Goal: Information Seeking & Learning: Learn about a topic

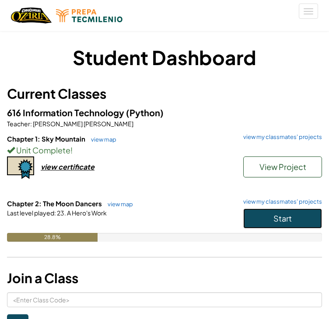
click at [267, 214] on button "Start" at bounding box center [282, 219] width 79 height 20
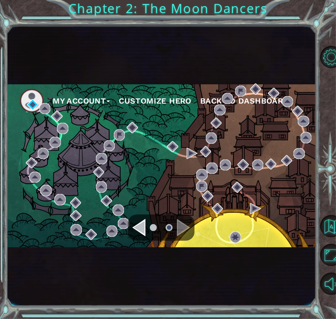
click at [139, 228] on div "Navigate to the previous page" at bounding box center [138, 227] width 13 height 17
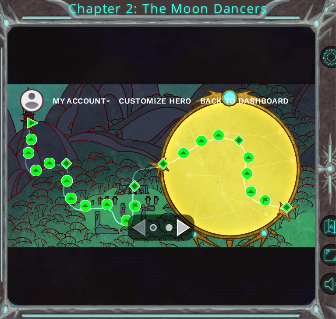
click at [180, 230] on div "Navigate to the next page" at bounding box center [183, 227] width 13 height 17
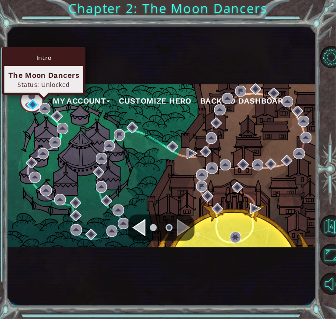
click at [33, 105] on img at bounding box center [32, 104] width 11 height 11
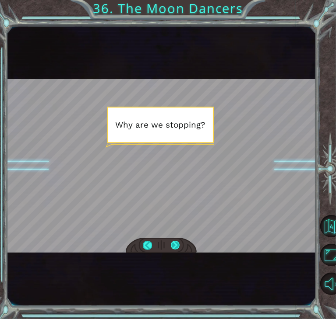
click at [173, 245] on div at bounding box center [175, 245] width 9 height 9
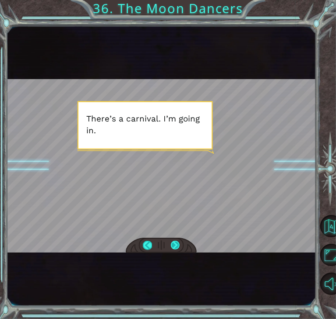
click at [173, 245] on div at bounding box center [175, 245] width 9 height 9
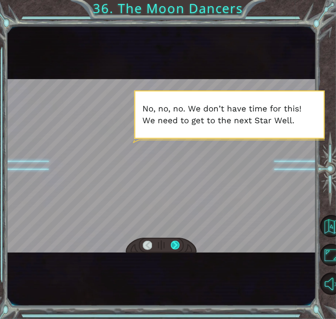
click at [173, 245] on div at bounding box center [175, 245] width 9 height 9
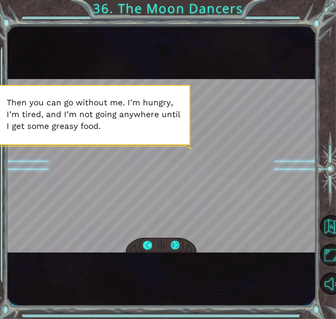
click at [173, 246] on div at bounding box center [175, 245] width 9 height 9
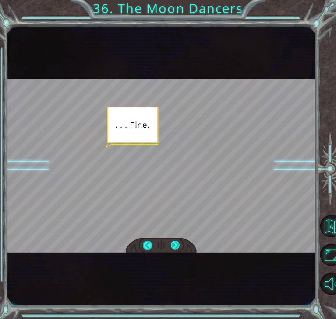
click at [173, 246] on div at bounding box center [175, 245] width 9 height 9
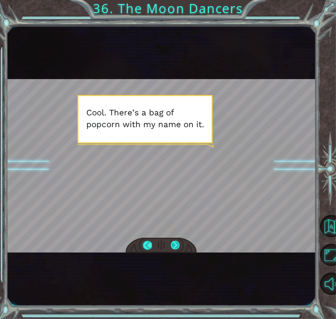
click at [173, 246] on div at bounding box center [175, 245] width 9 height 9
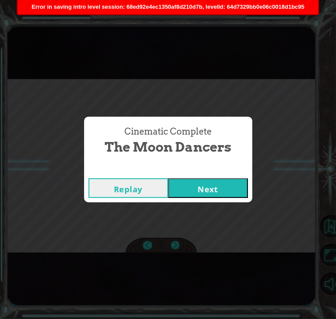
click at [191, 191] on button "Next" at bounding box center [208, 188] width 80 height 20
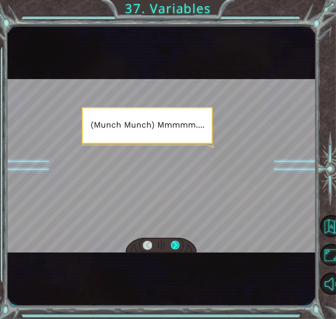
click at [174, 245] on div at bounding box center [175, 245] width 9 height 9
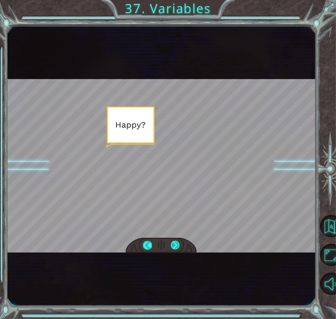
click at [174, 245] on div at bounding box center [175, 245] width 9 height 9
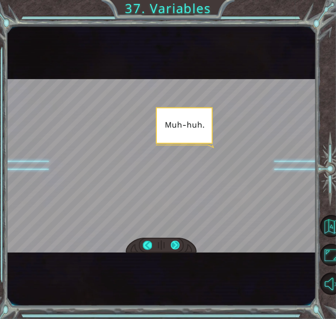
click at [174, 245] on div at bounding box center [175, 245] width 9 height 9
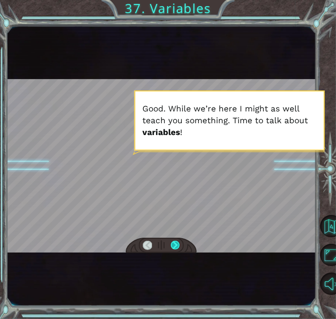
click at [174, 245] on div at bounding box center [175, 245] width 9 height 9
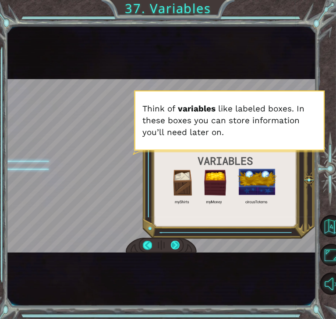
click at [174, 245] on div at bounding box center [175, 245] width 9 height 9
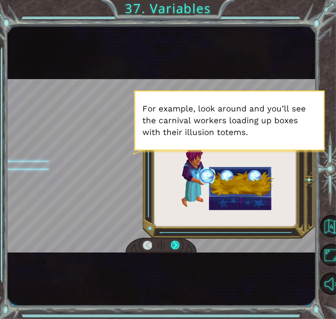
click at [174, 245] on div at bounding box center [175, 245] width 9 height 9
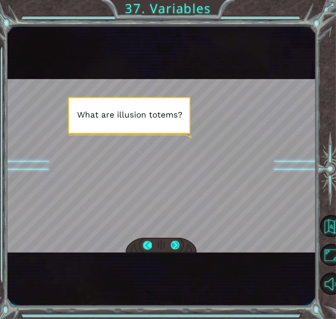
click at [174, 245] on div at bounding box center [175, 245] width 9 height 9
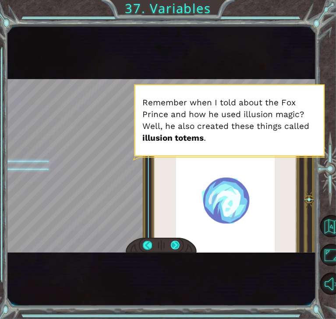
click at [174, 245] on div at bounding box center [175, 245] width 9 height 9
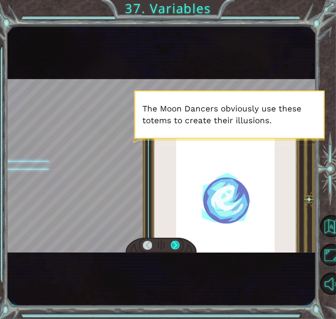
click at [174, 245] on div at bounding box center [175, 245] width 9 height 9
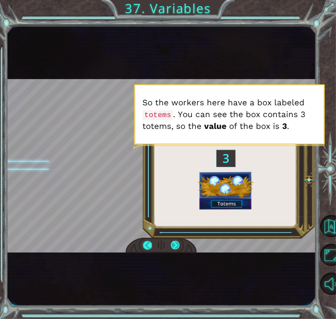
click at [174, 245] on div at bounding box center [175, 245] width 9 height 9
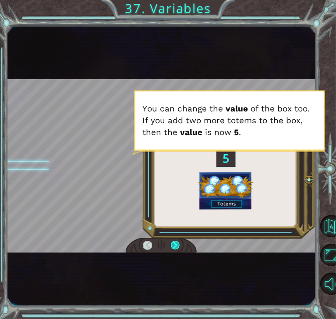
click at [174, 245] on div at bounding box center [175, 245] width 9 height 9
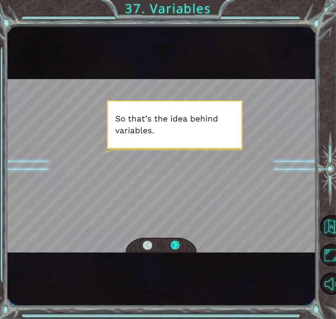
click at [174, 245] on div at bounding box center [175, 245] width 9 height 9
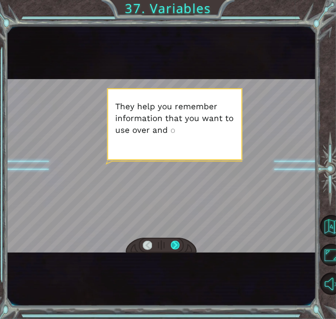
click at [174, 245] on div at bounding box center [175, 245] width 9 height 9
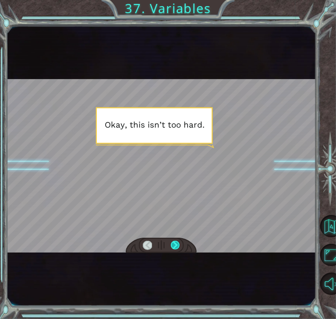
click at [174, 245] on div at bounding box center [175, 245] width 9 height 9
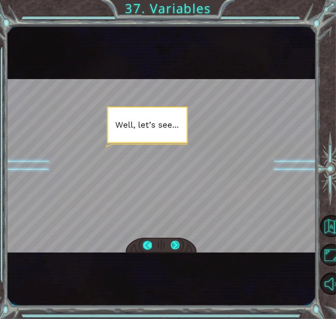
click at [174, 245] on div at bounding box center [175, 245] width 9 height 9
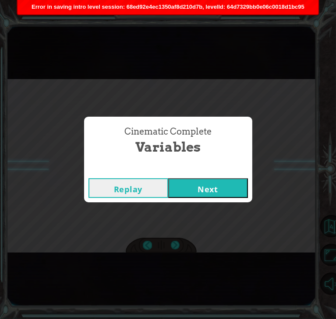
click at [206, 190] on button "Next" at bounding box center [208, 188] width 80 height 20
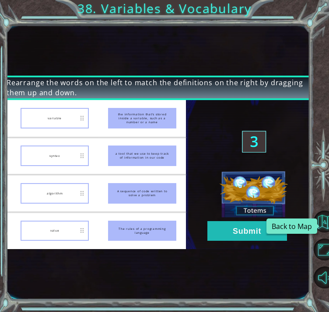
click at [329, 224] on html "Rearrange the words on the left to match the definitions on the right by draggi…" at bounding box center [164, 156] width 329 height 312
click at [322, 230] on button "Back to Map" at bounding box center [325, 222] width 22 height 22
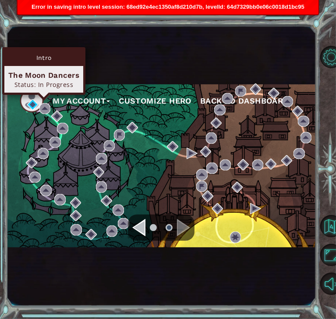
click at [33, 106] on img at bounding box center [32, 104] width 11 height 11
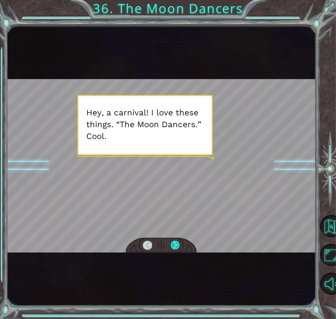
click at [176, 248] on div at bounding box center [175, 245] width 9 height 9
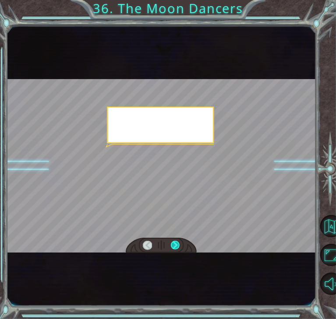
click at [176, 248] on div at bounding box center [175, 245] width 9 height 9
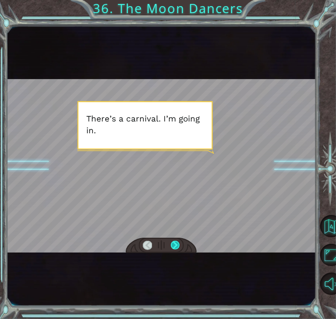
click at [176, 248] on div at bounding box center [175, 245] width 9 height 9
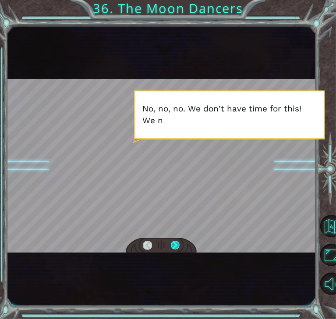
click at [176, 248] on div at bounding box center [175, 245] width 9 height 9
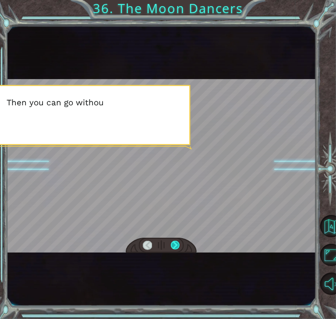
click at [176, 248] on div at bounding box center [175, 245] width 9 height 9
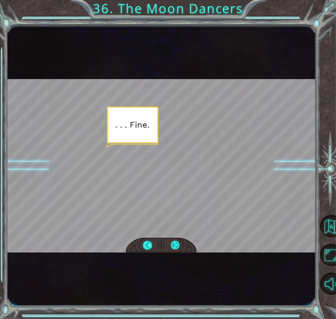
click at [176, 248] on div at bounding box center [175, 245] width 9 height 9
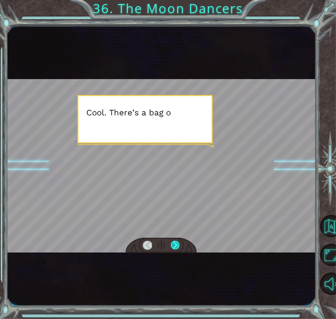
click at [176, 248] on div at bounding box center [175, 245] width 9 height 9
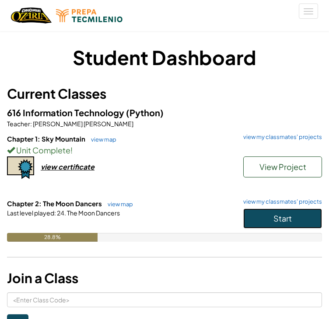
click at [250, 221] on button "Start" at bounding box center [282, 219] width 79 height 20
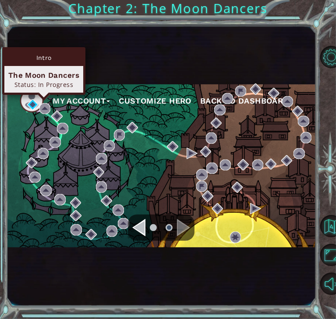
click at [32, 104] on img at bounding box center [32, 104] width 11 height 11
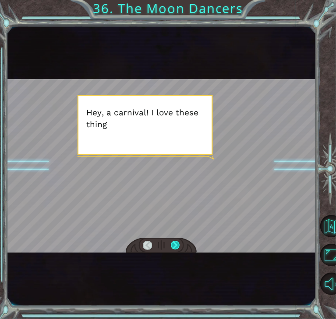
click at [175, 248] on div at bounding box center [175, 245] width 9 height 9
click at [175, 247] on div at bounding box center [175, 245] width 9 height 9
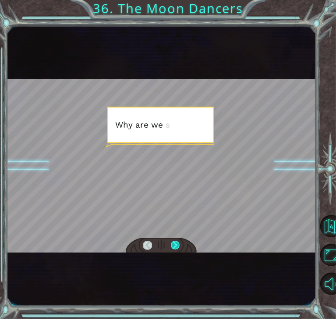
click at [175, 247] on div at bounding box center [175, 245] width 9 height 9
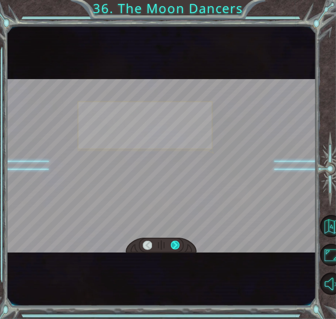
click at [175, 247] on div at bounding box center [175, 245] width 9 height 9
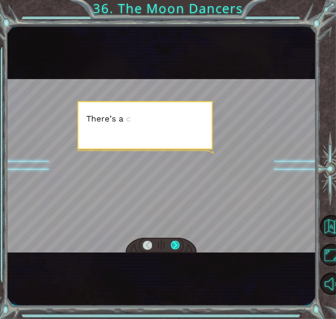
click at [175, 247] on div at bounding box center [175, 245] width 9 height 9
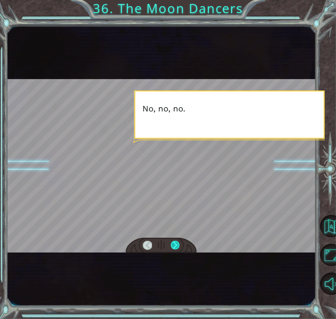
click at [175, 247] on div at bounding box center [175, 245] width 9 height 9
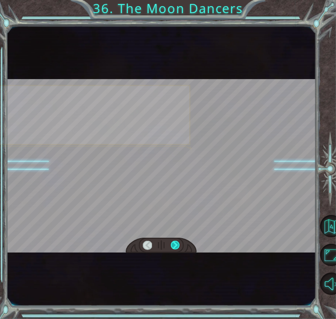
click at [175, 247] on div at bounding box center [175, 245] width 9 height 9
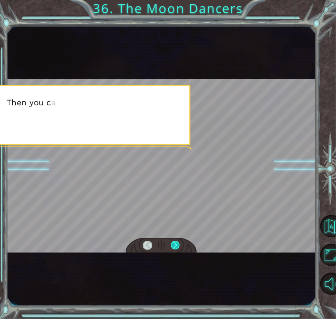
click at [175, 247] on div at bounding box center [175, 245] width 9 height 9
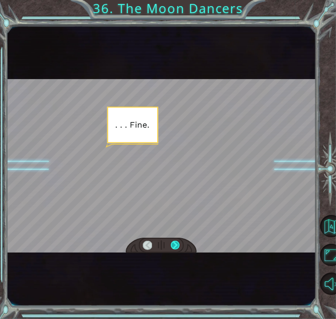
click at [175, 247] on div at bounding box center [175, 245] width 9 height 9
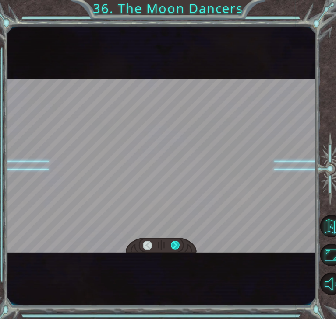
click at [175, 247] on div at bounding box center [175, 245] width 9 height 9
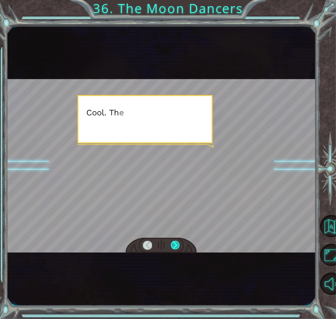
click at [175, 247] on div at bounding box center [175, 245] width 9 height 9
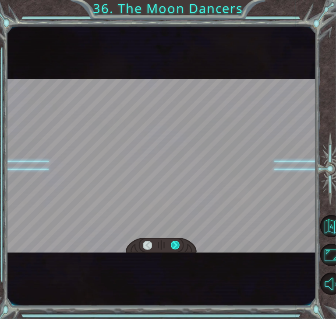
click at [175, 247] on div at bounding box center [175, 245] width 9 height 9
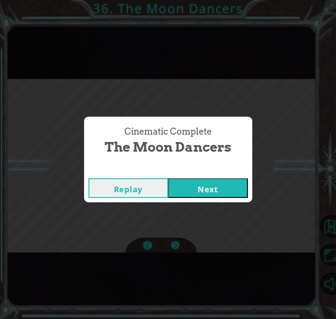
click at [193, 188] on button "Next" at bounding box center [208, 188] width 80 height 20
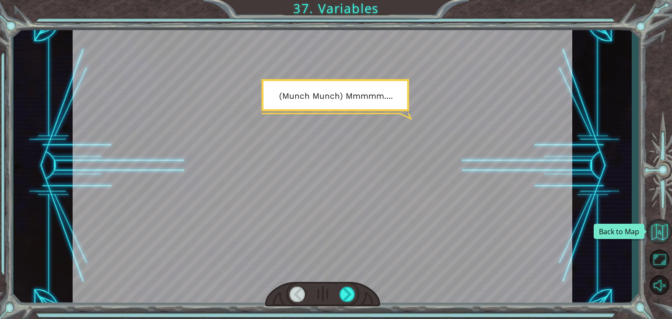
click at [329, 239] on button "Back to Map" at bounding box center [659, 231] width 25 height 25
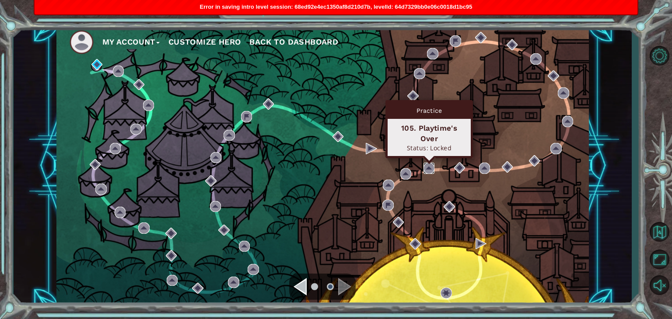
click at [329, 165] on img at bounding box center [428, 168] width 11 height 11
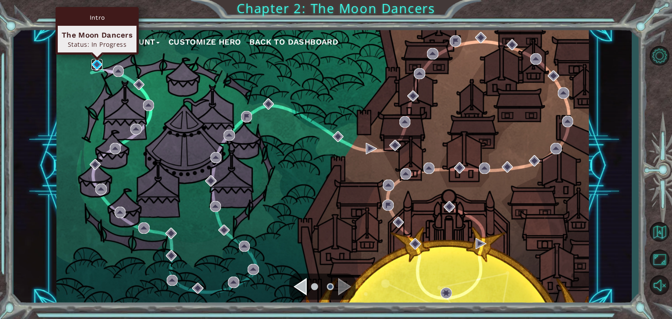
click at [94, 64] on img at bounding box center [96, 64] width 11 height 11
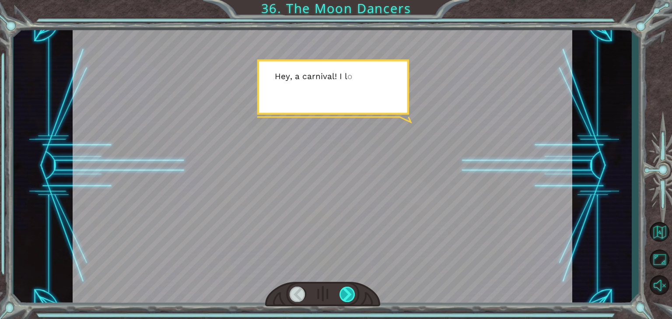
click at [329, 291] on div at bounding box center [347, 294] width 16 height 15
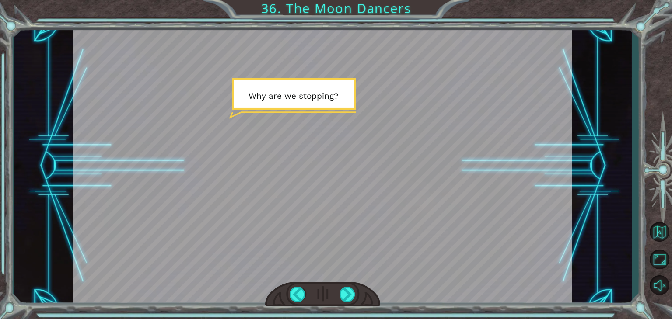
click at [329, 78] on div "Temporary Text H e y , a c a r n i v a l ! I l o v e t h e s e t h i n g s . “ …" at bounding box center [323, 165] width 618 height 281
click at [329, 291] on div at bounding box center [347, 294] width 16 height 15
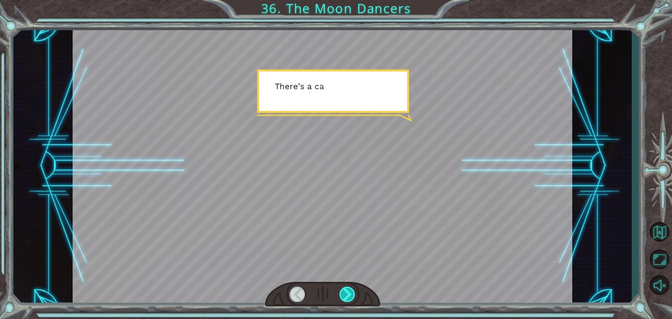
click at [329, 291] on div at bounding box center [347, 294] width 16 height 15
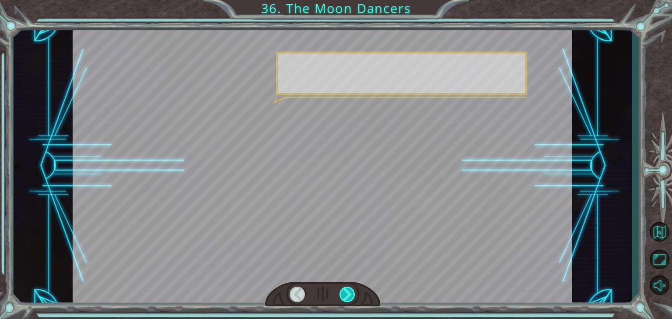
click at [329, 291] on div at bounding box center [347, 294] width 16 height 15
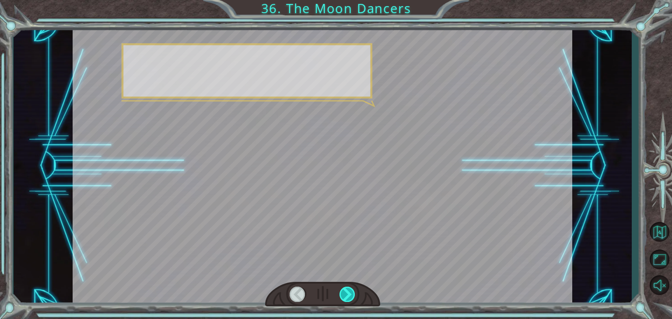
click at [329, 291] on div at bounding box center [347, 294] width 16 height 15
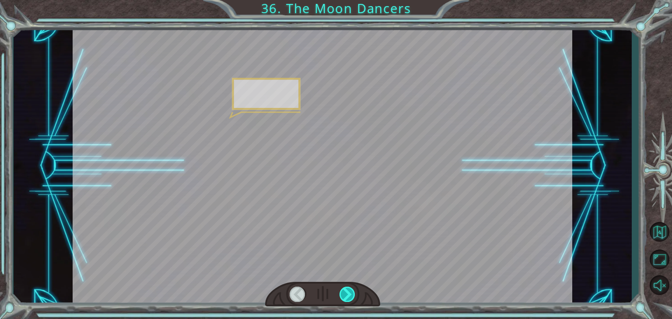
click at [329, 291] on div at bounding box center [347, 294] width 16 height 15
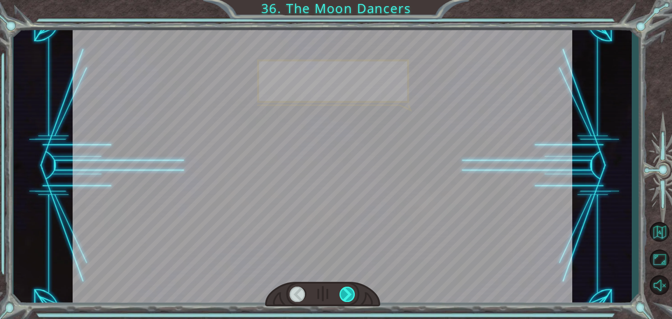
click at [329, 291] on div at bounding box center [347, 294] width 16 height 15
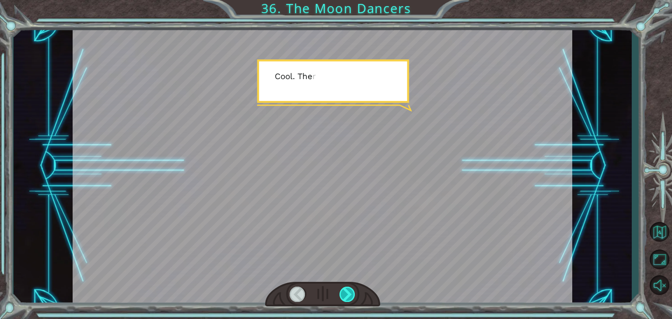
click at [329, 291] on div at bounding box center [347, 294] width 16 height 15
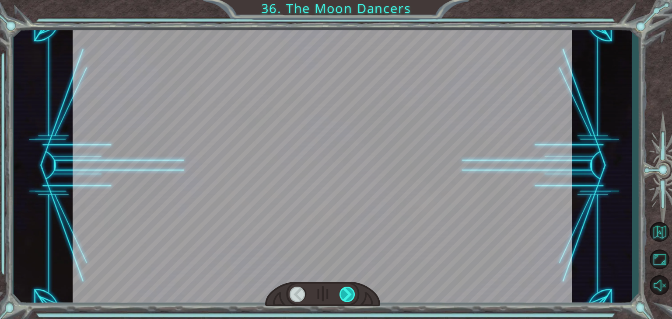
click at [329, 291] on div at bounding box center [347, 294] width 16 height 15
click at [329, 0] on div "Temporary Text H e y , a c a r n i v a l ! I l o v e t h e s e t h i n g s . “ …" at bounding box center [336, 0] width 672 height 0
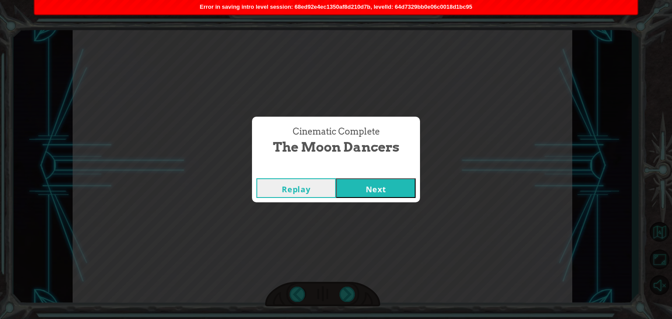
click at [329, 191] on button "Next" at bounding box center [376, 188] width 80 height 20
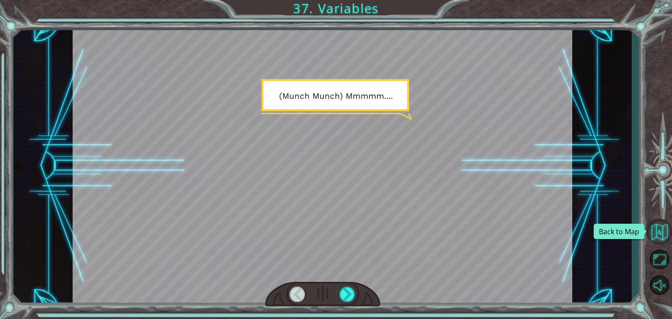
click at [329, 236] on button "Back to Map" at bounding box center [659, 231] width 25 height 25
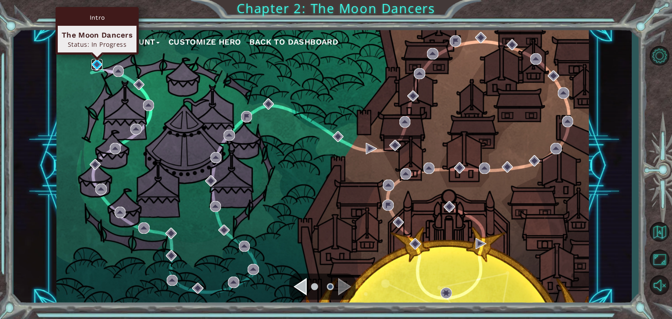
click at [98, 67] on img at bounding box center [96, 64] width 11 height 11
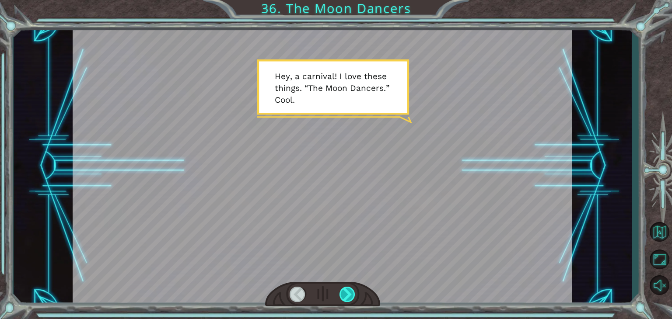
click at [329, 291] on div at bounding box center [347, 294] width 16 height 15
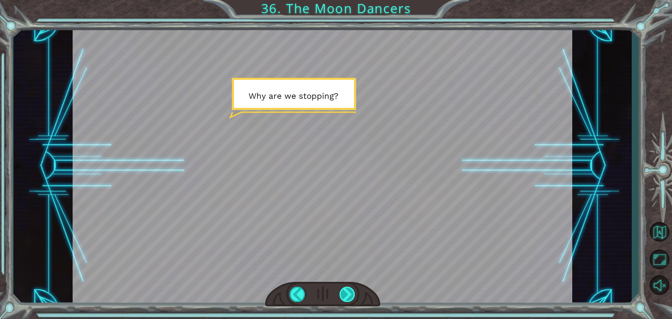
click at [329, 291] on div at bounding box center [347, 294] width 16 height 15
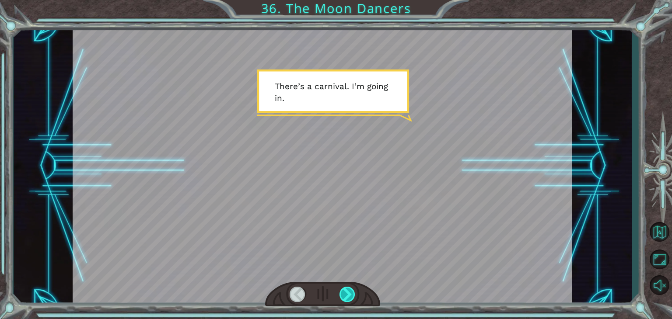
click at [329, 291] on div at bounding box center [347, 294] width 16 height 15
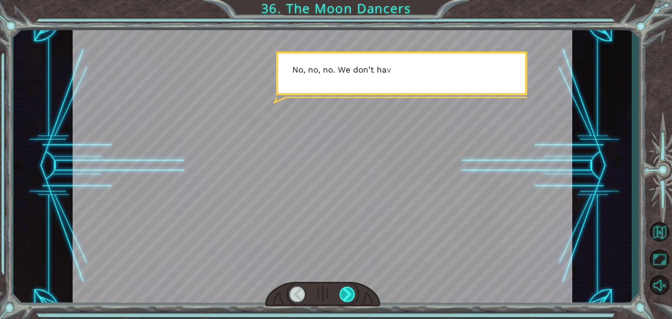
click at [329, 291] on div at bounding box center [347, 294] width 16 height 15
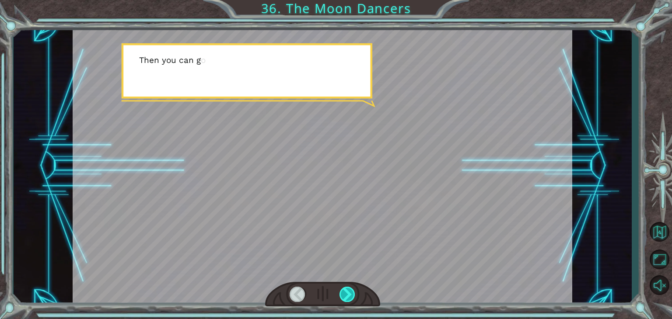
click at [329, 291] on div at bounding box center [347, 294] width 16 height 15
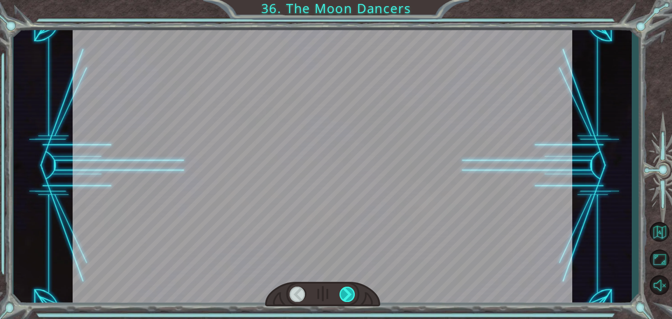
click at [329, 291] on div at bounding box center [347, 294] width 16 height 15
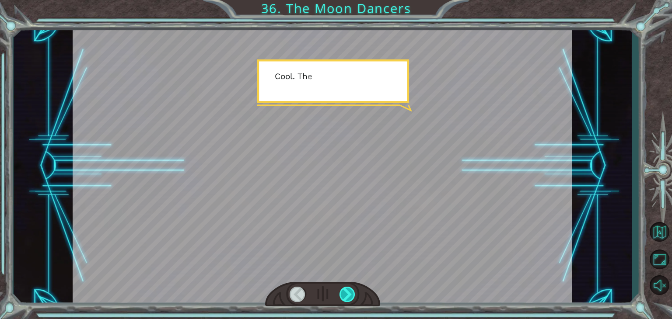
click at [329, 291] on div at bounding box center [347, 294] width 16 height 15
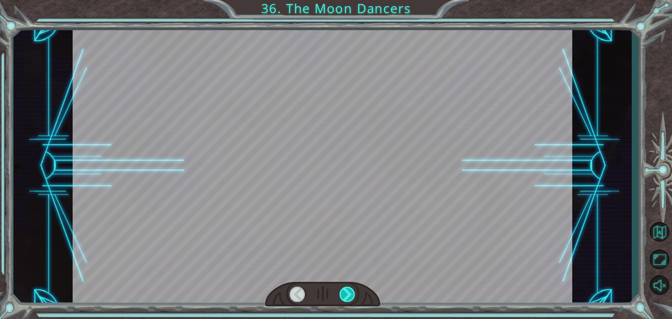
click at [329, 291] on div at bounding box center [347, 294] width 16 height 15
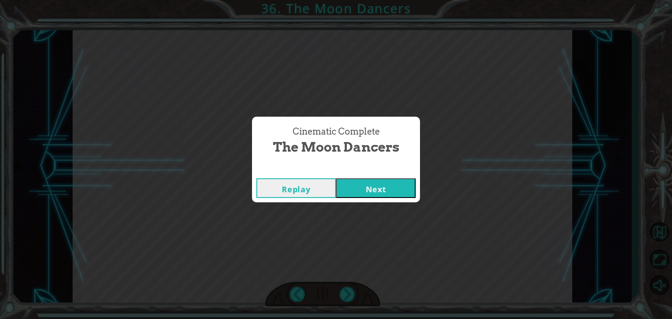
click at [329, 190] on button "Next" at bounding box center [376, 188] width 80 height 20
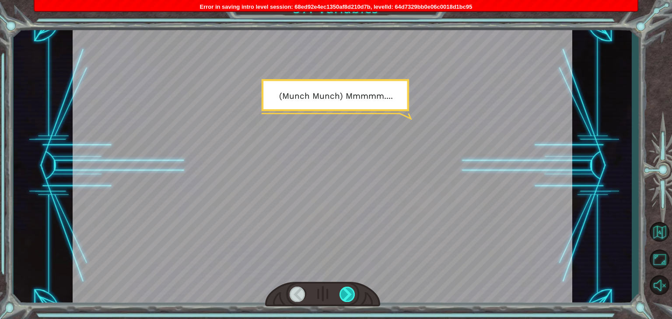
click at [329, 292] on div at bounding box center [347, 294] width 16 height 15
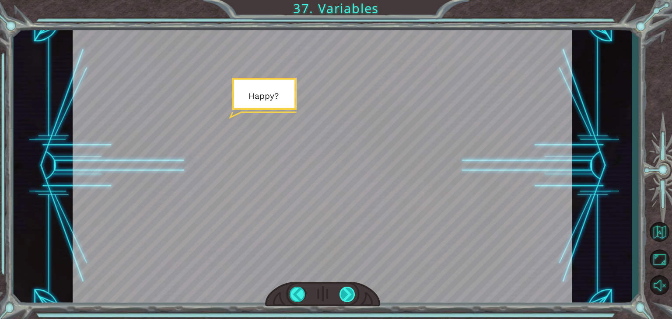
click at [329, 292] on div at bounding box center [347, 294] width 16 height 15
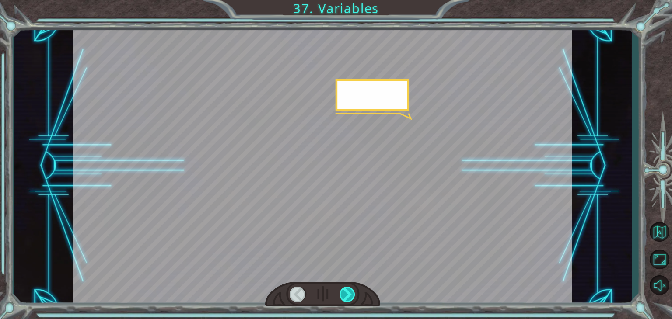
click at [329, 292] on div at bounding box center [347, 294] width 16 height 15
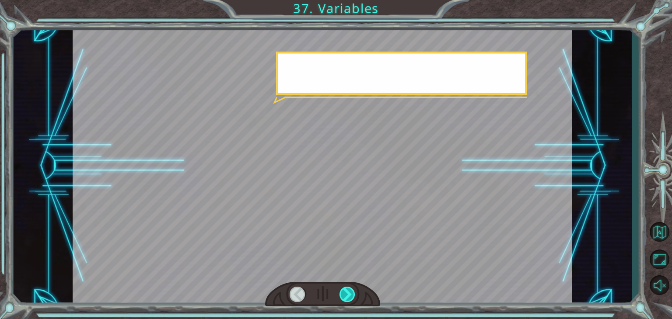
click at [329, 292] on div at bounding box center [347, 294] width 16 height 15
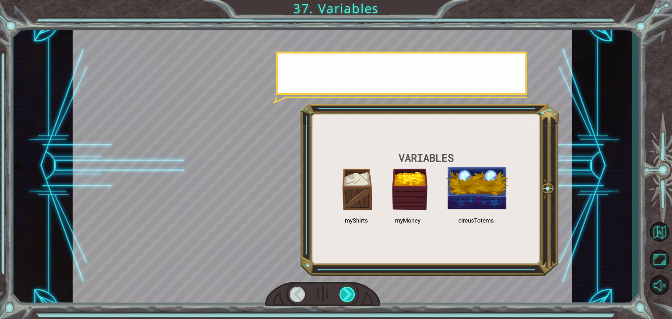
click at [329, 292] on div at bounding box center [347, 294] width 16 height 15
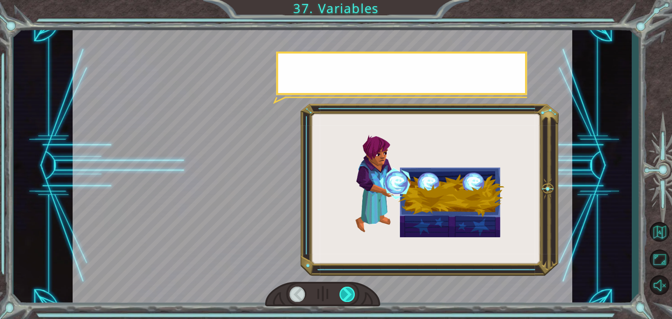
click at [329, 292] on div at bounding box center [347, 294] width 16 height 15
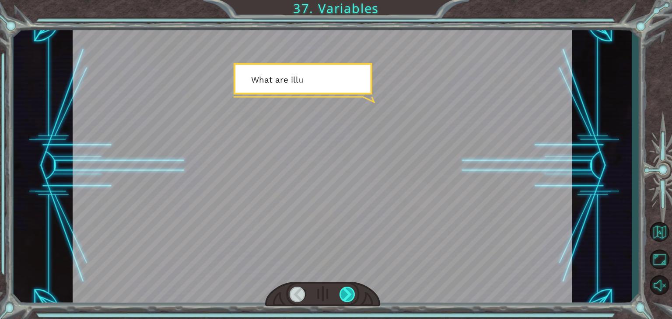
click at [329, 292] on div at bounding box center [347, 294] width 16 height 15
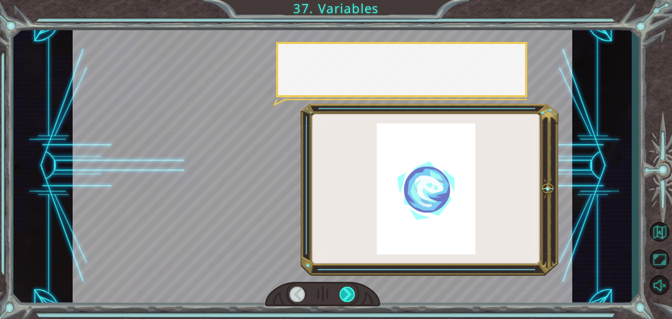
click at [329, 292] on div at bounding box center [347, 294] width 16 height 15
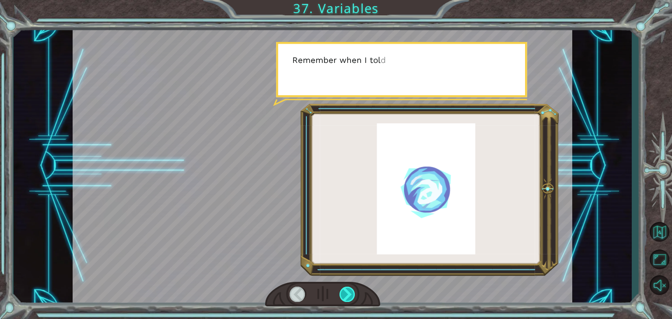
click at [329, 292] on div at bounding box center [347, 294] width 16 height 15
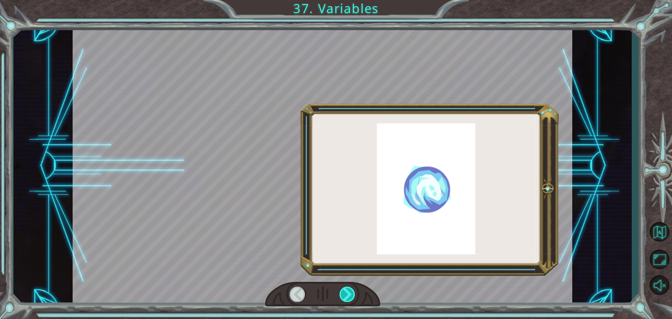
click at [329, 292] on div at bounding box center [347, 294] width 16 height 15
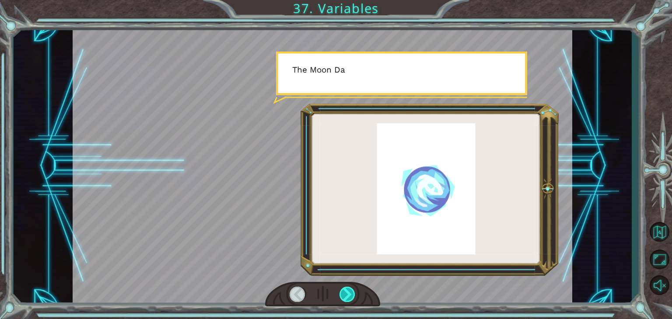
click at [329, 292] on div at bounding box center [347, 294] width 16 height 15
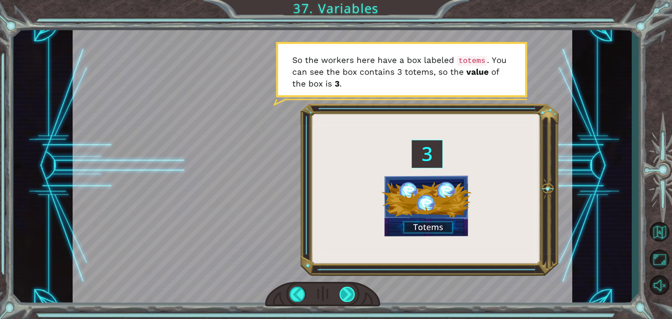
click at [329, 293] on div at bounding box center [347, 294] width 16 height 15
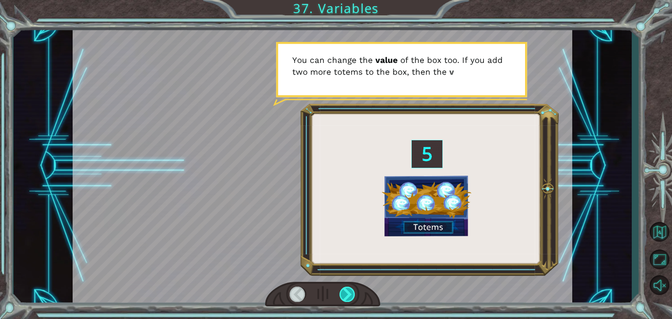
click at [329, 293] on div at bounding box center [347, 294] width 16 height 15
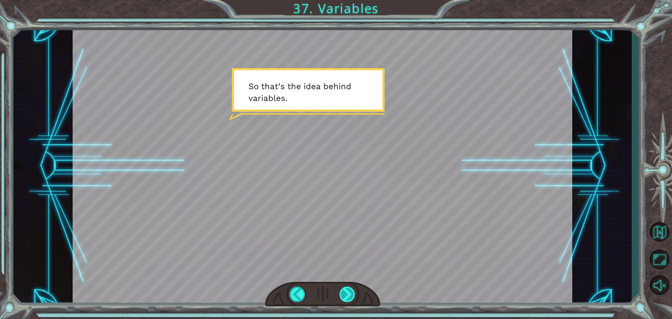
click at [329, 297] on div at bounding box center [347, 294] width 16 height 15
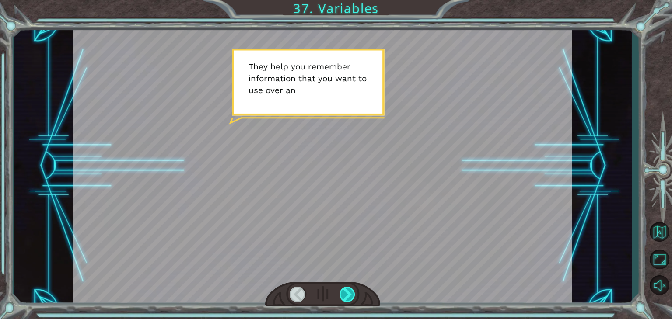
click at [329, 297] on div at bounding box center [347, 294] width 16 height 15
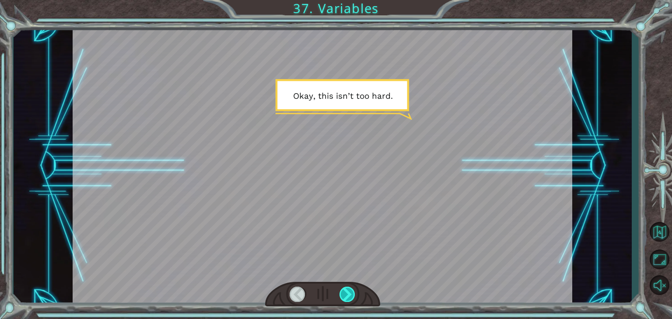
click at [329, 297] on div at bounding box center [347, 294] width 16 height 15
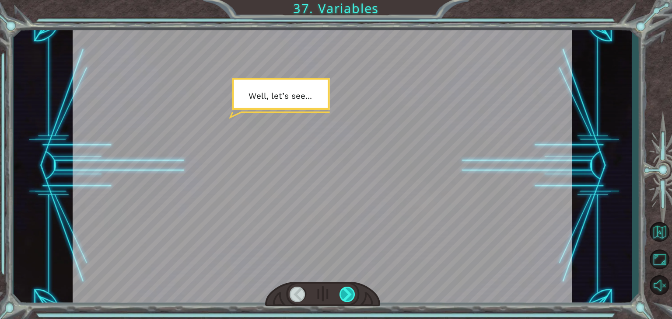
click at [329, 297] on div at bounding box center [347, 294] width 16 height 15
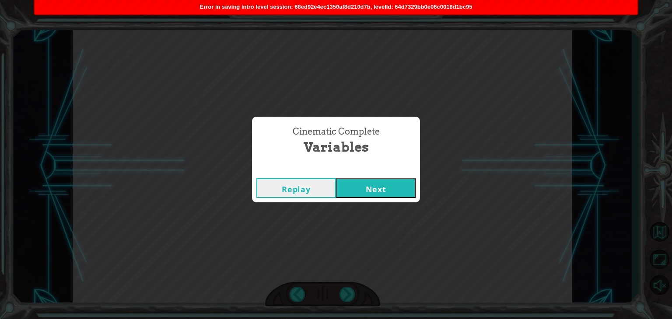
click at [329, 172] on div "Cinematic Complete Variables Replay Next" at bounding box center [336, 160] width 168 height 86
click at [329, 184] on button "Next" at bounding box center [376, 188] width 80 height 20
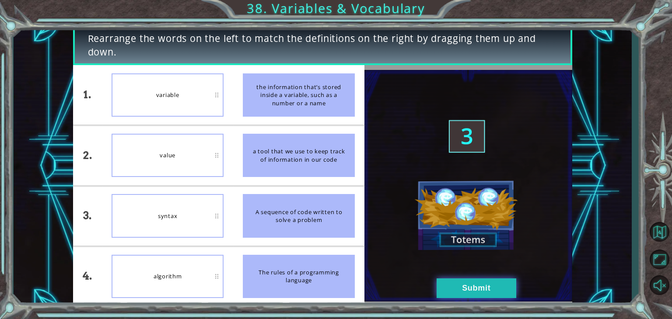
click at [329, 291] on button "Submit" at bounding box center [477, 289] width 80 height 20
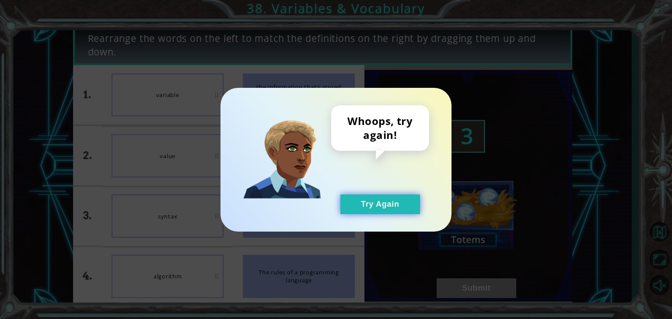
click at [329, 200] on button "Try Again" at bounding box center [380, 205] width 80 height 20
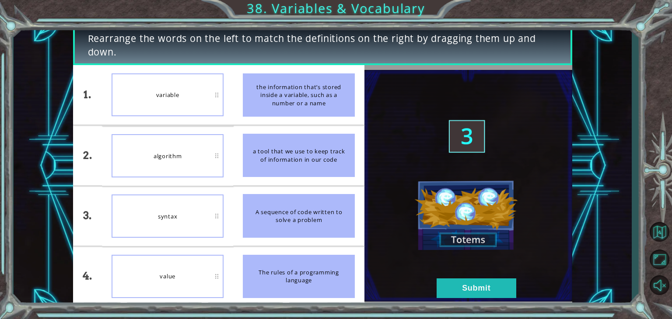
click at [329, 278] on img at bounding box center [468, 186] width 208 height 232
click at [329, 290] on button "Submit" at bounding box center [477, 289] width 80 height 20
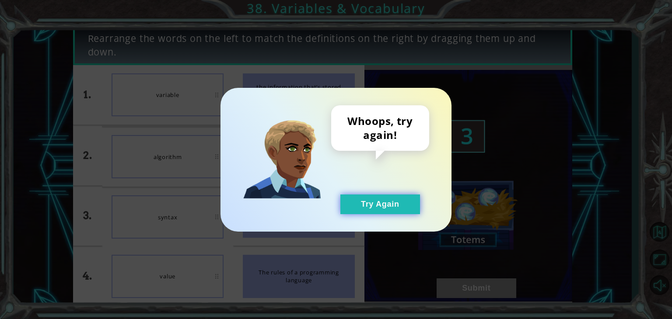
click at [329, 210] on button "Try Again" at bounding box center [380, 205] width 80 height 20
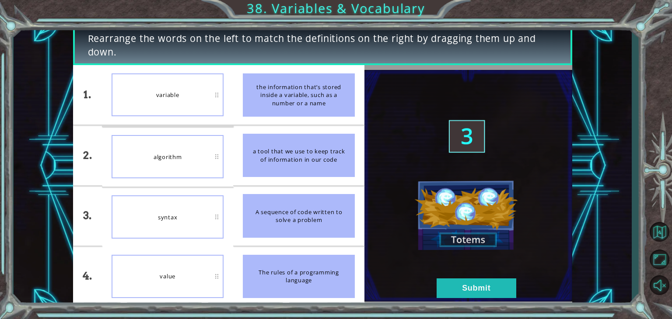
click at [187, 268] on div "value" at bounding box center [168, 276] width 112 height 43
click at [329, 294] on button "Submit" at bounding box center [477, 289] width 80 height 20
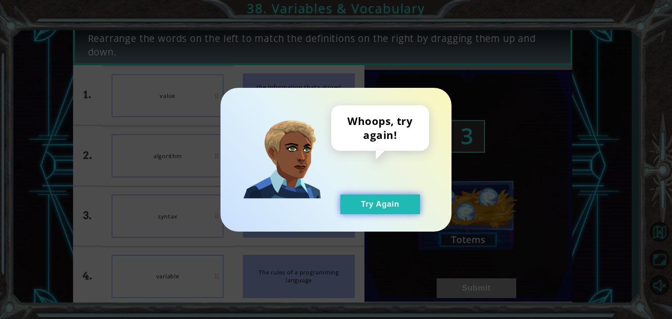
click at [329, 207] on button "Try Again" at bounding box center [380, 205] width 80 height 20
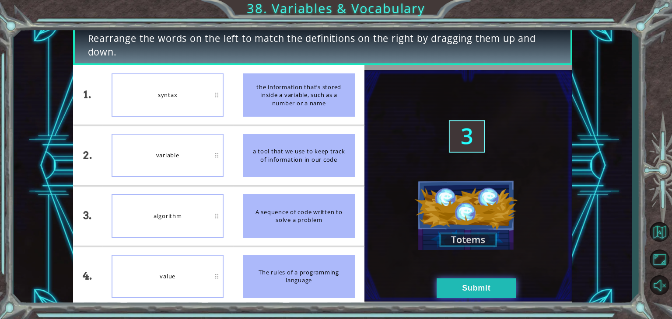
click at [329, 292] on button "Submit" at bounding box center [477, 289] width 80 height 20
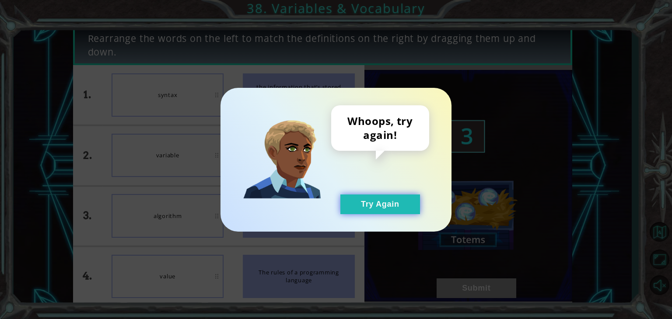
click at [329, 208] on button "Try Again" at bounding box center [380, 205] width 80 height 20
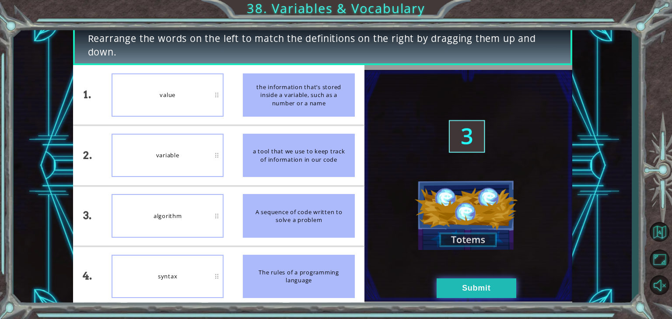
click at [329, 290] on button "Submit" at bounding box center [477, 289] width 80 height 20
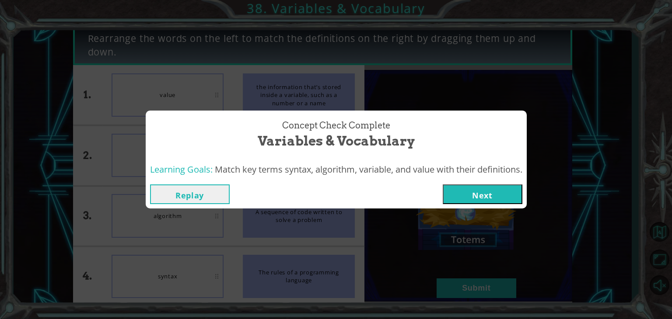
click at [329, 196] on button "Next" at bounding box center [483, 195] width 80 height 20
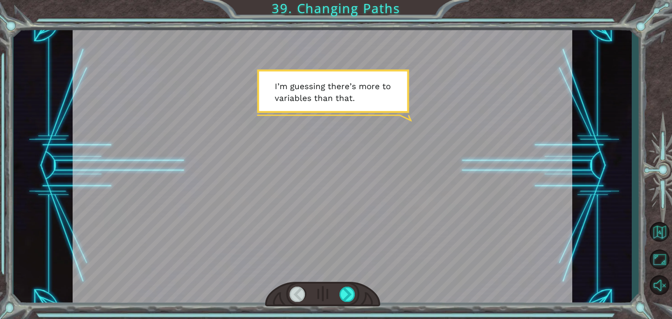
click at [329, 290] on div at bounding box center [322, 294] width 115 height 25
click at [329, 292] on div at bounding box center [347, 294] width 16 height 15
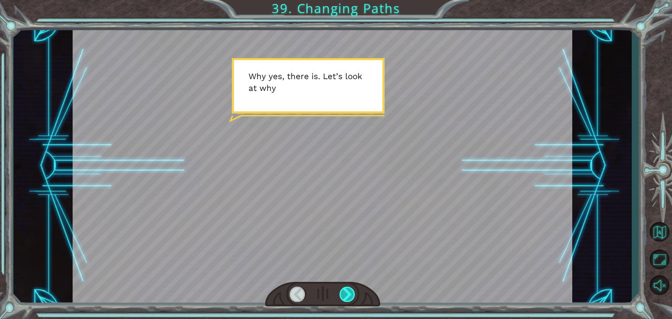
click at [329, 292] on div at bounding box center [347, 294] width 16 height 15
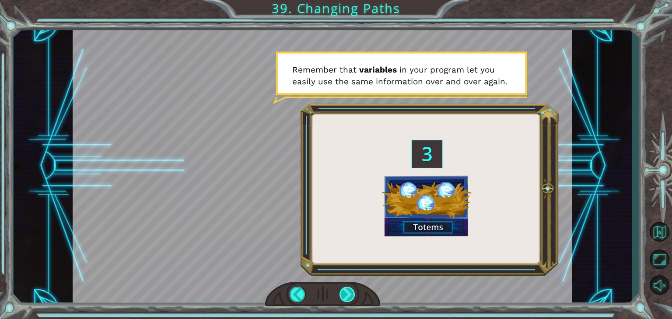
click at [329, 292] on div at bounding box center [347, 294] width 16 height 15
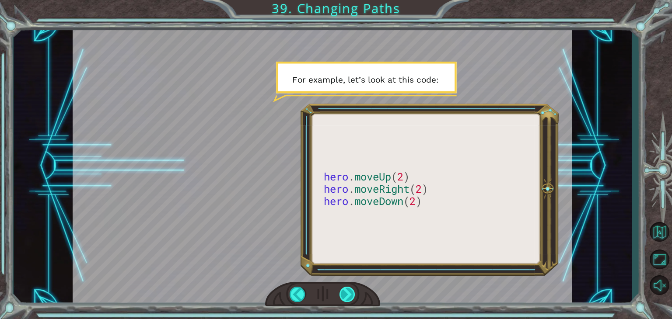
click at [329, 292] on div at bounding box center [347, 294] width 16 height 15
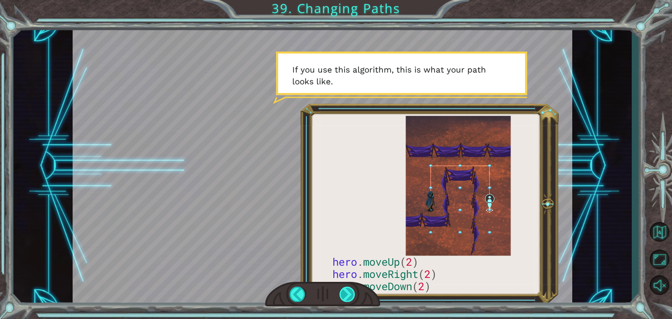
click at [329, 292] on div at bounding box center [347, 294] width 16 height 15
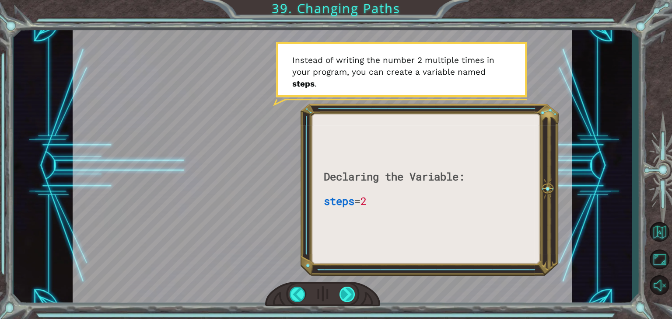
click at [329, 292] on div at bounding box center [347, 294] width 16 height 15
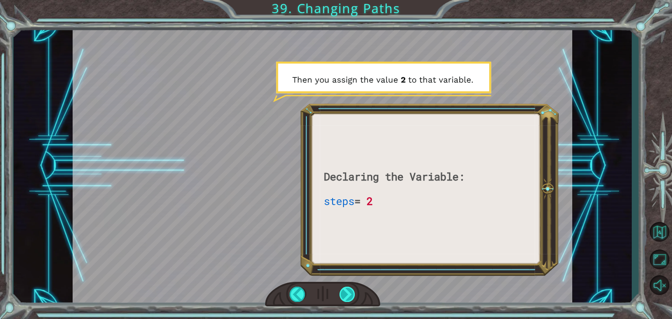
click at [329, 292] on div at bounding box center [347, 294] width 16 height 15
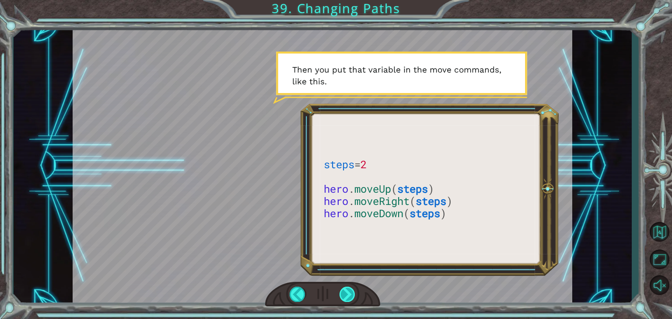
click at [329, 288] on div at bounding box center [347, 294] width 16 height 15
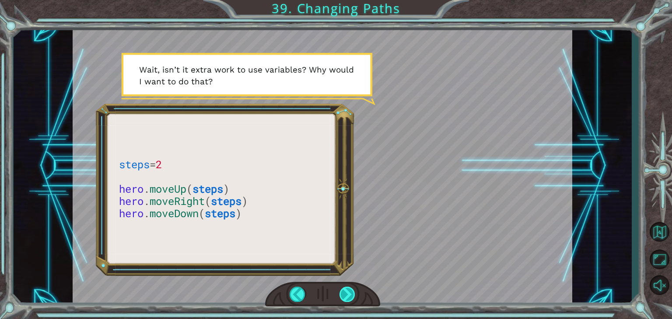
click at [329, 298] on div at bounding box center [347, 294] width 16 height 15
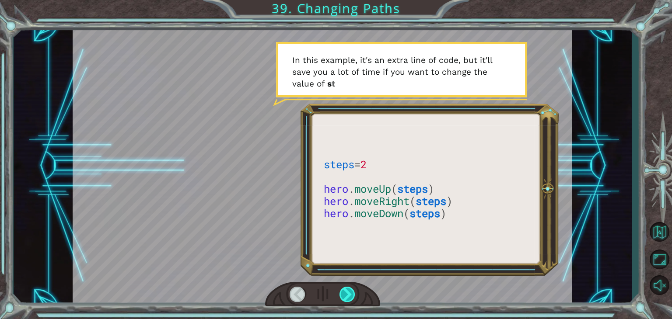
click at [329, 294] on div at bounding box center [347, 294] width 16 height 15
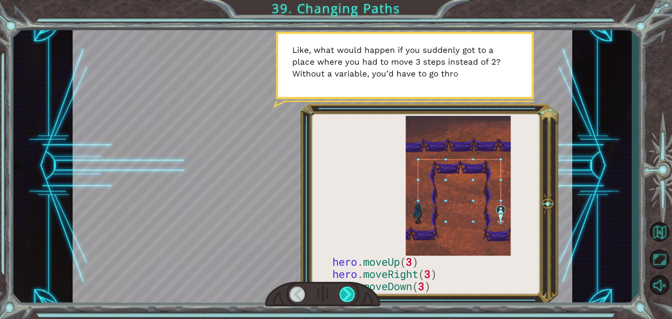
click at [329, 295] on div at bounding box center [347, 294] width 16 height 15
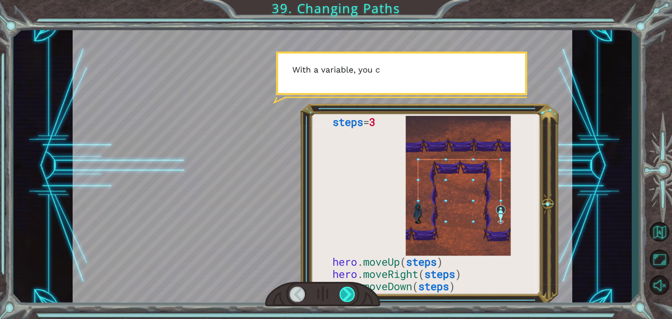
click at [329, 295] on div at bounding box center [347, 294] width 16 height 15
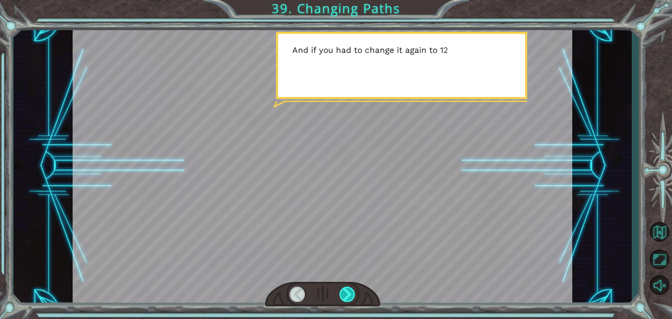
click at [329, 295] on div at bounding box center [347, 294] width 16 height 15
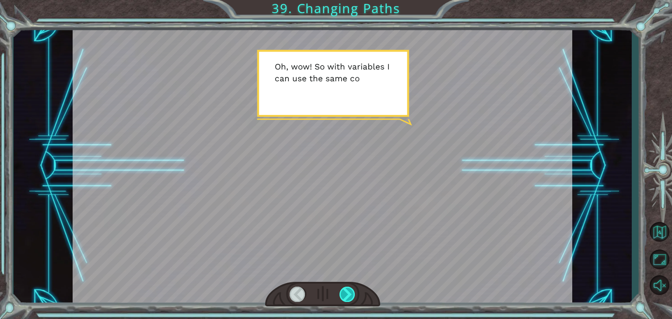
click at [329, 295] on div at bounding box center [347, 294] width 16 height 15
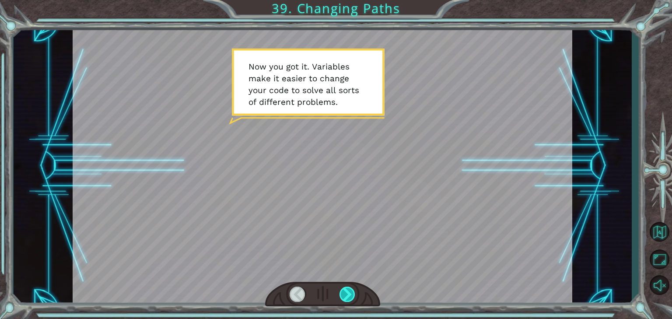
click at [329, 295] on div at bounding box center [347, 294] width 16 height 15
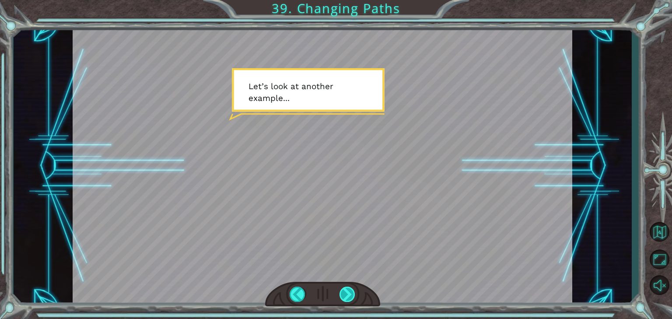
click at [329, 295] on div at bounding box center [347, 294] width 16 height 15
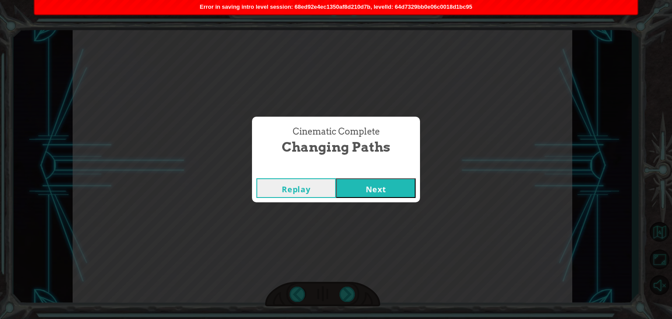
click at [329, 185] on button "Next" at bounding box center [376, 188] width 80 height 20
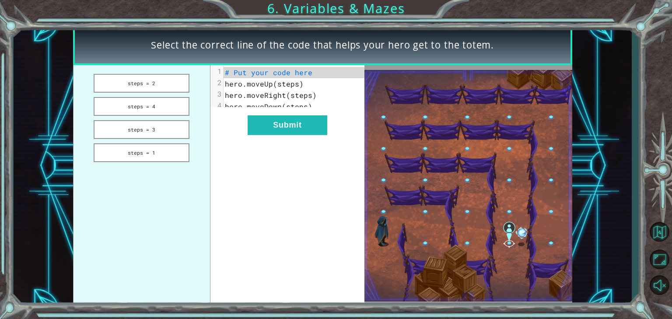
drag, startPoint x: 133, startPoint y: 82, endPoint x: 237, endPoint y: 73, distance: 104.5
click at [237, 74] on div "steps = 2 steps = 4 steps = 3 steps = 1 xxxxxxxxxx 4 1 # Put your code here 2 h…" at bounding box center [219, 185] width 292 height 241
drag, startPoint x: 164, startPoint y: 89, endPoint x: 154, endPoint y: 86, distance: 10.9
click at [154, 86] on button "steps = 2" at bounding box center [142, 83] width 96 height 19
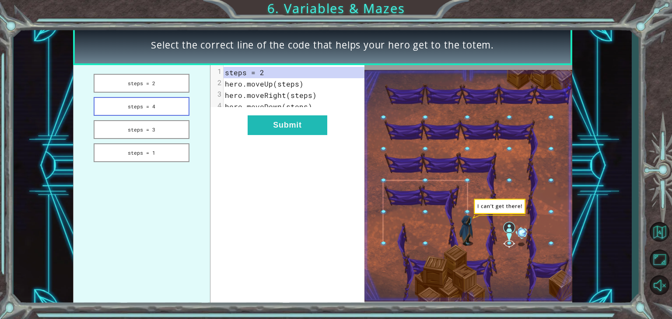
click at [160, 112] on button "steps = 4" at bounding box center [142, 106] width 96 height 19
click at [157, 133] on button "steps = 3" at bounding box center [142, 129] width 96 height 19
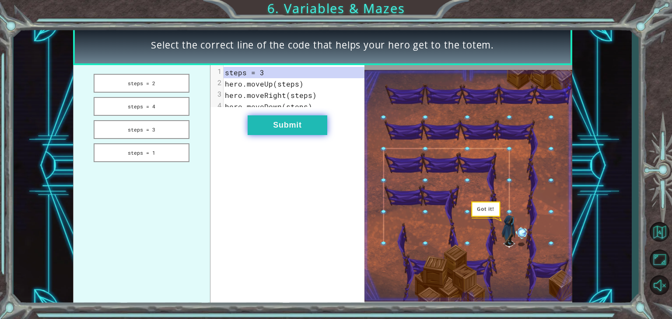
click at [296, 135] on button "Submit" at bounding box center [288, 125] width 80 height 20
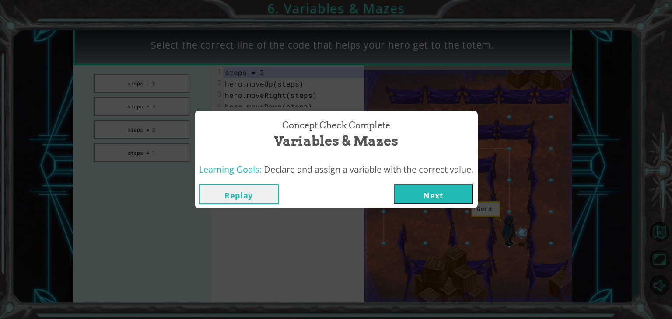
click at [253, 192] on button "Replay" at bounding box center [239, 195] width 80 height 20
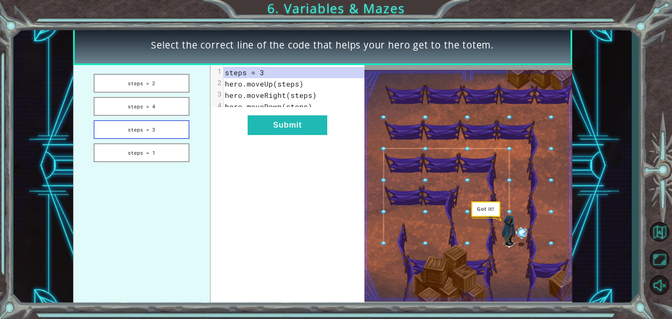
click at [138, 132] on button "steps = 3" at bounding box center [142, 129] width 96 height 19
click at [157, 85] on button "steps = 2" at bounding box center [142, 83] width 96 height 19
click at [159, 130] on button "steps = 3" at bounding box center [142, 129] width 96 height 19
click at [164, 153] on button "steps = 1" at bounding box center [142, 152] width 96 height 19
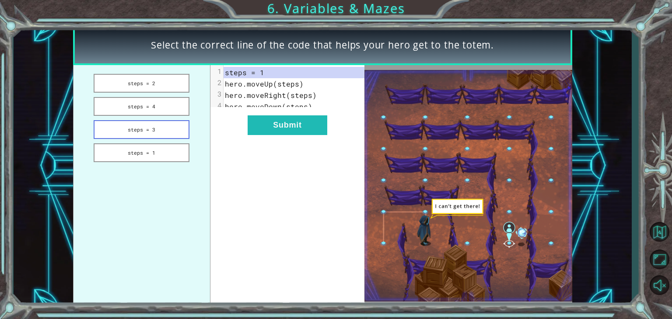
click at [161, 134] on button "steps = 3" at bounding box center [142, 129] width 96 height 19
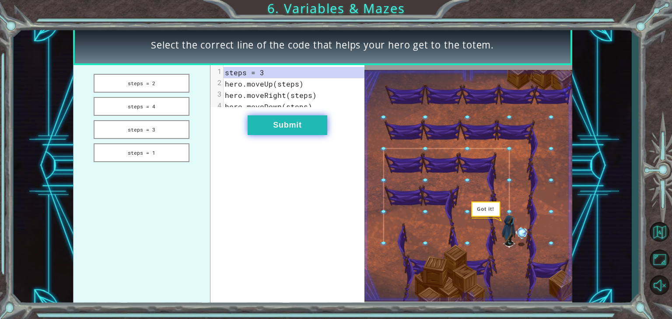
click at [269, 135] on button "Submit" at bounding box center [288, 125] width 80 height 20
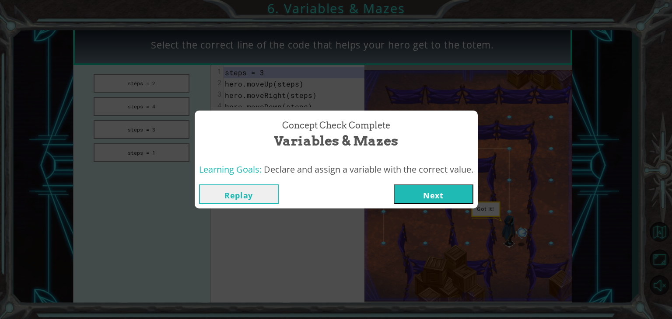
click at [329, 201] on button "Next" at bounding box center [434, 195] width 80 height 20
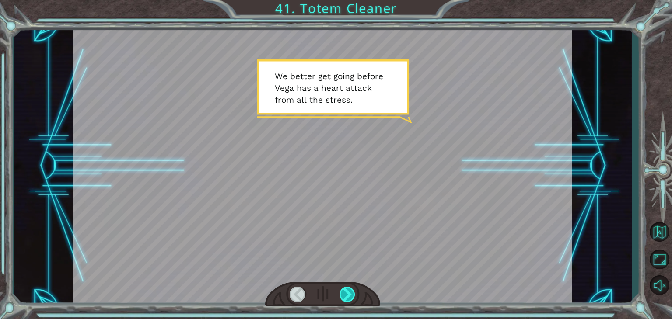
click at [329, 299] on div at bounding box center [347, 294] width 16 height 15
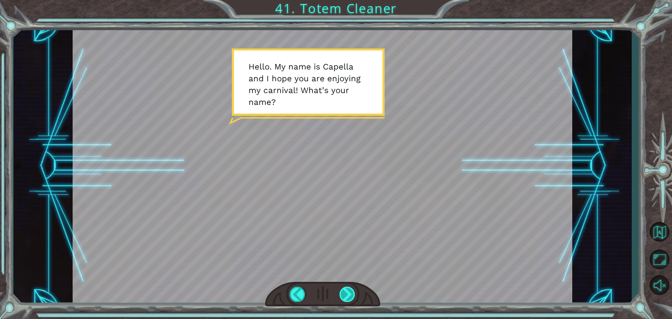
click at [329, 299] on div at bounding box center [347, 294] width 16 height 15
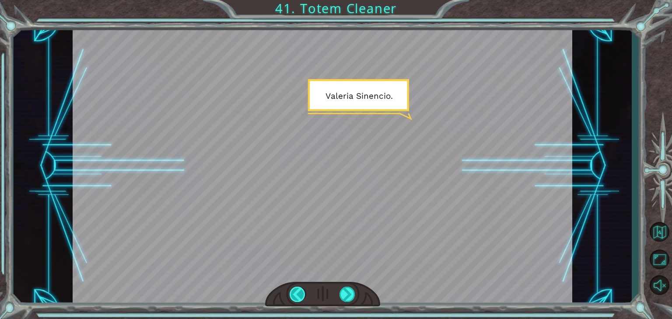
click at [296, 294] on div at bounding box center [298, 294] width 16 height 15
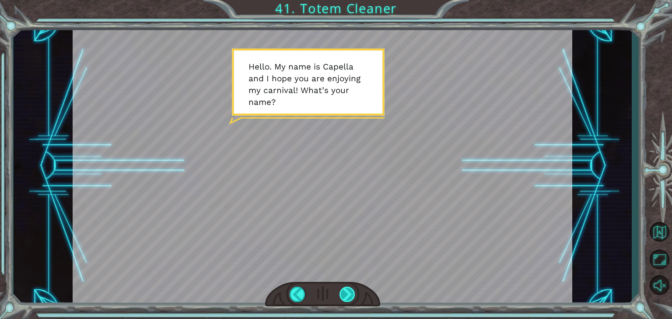
click at [329, 288] on div at bounding box center [347, 294] width 16 height 15
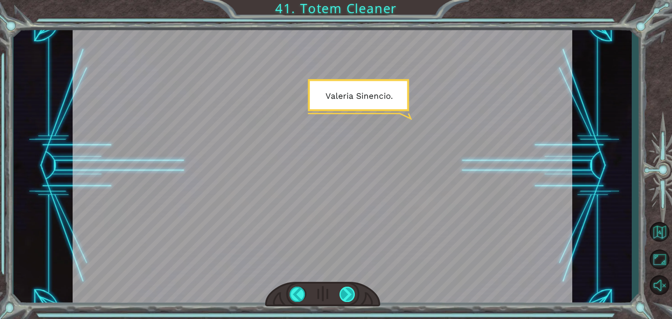
click at [329, 288] on div at bounding box center [347, 294] width 16 height 15
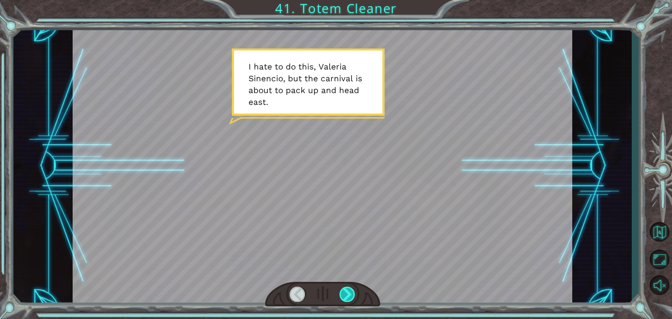
click at [329, 288] on div at bounding box center [347, 294] width 16 height 15
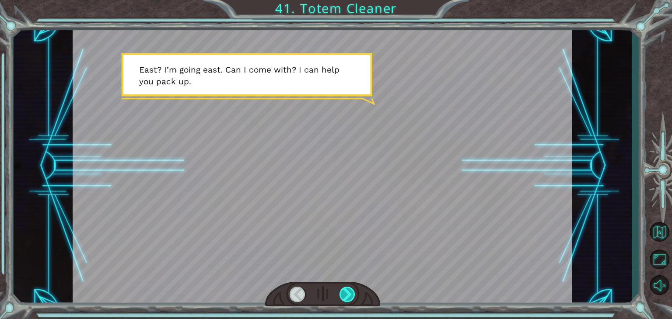
click at [329, 288] on div at bounding box center [347, 294] width 16 height 15
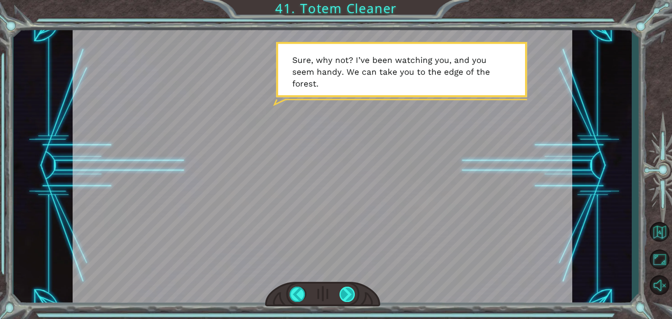
click at [329, 294] on div at bounding box center [347, 294] width 16 height 15
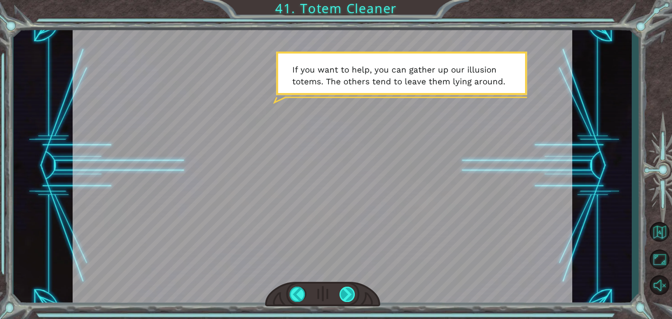
click at [329, 294] on div at bounding box center [347, 294] width 16 height 15
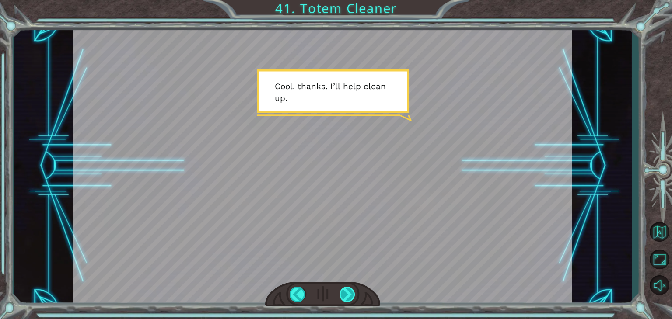
click at [329, 294] on div at bounding box center [347, 294] width 16 height 15
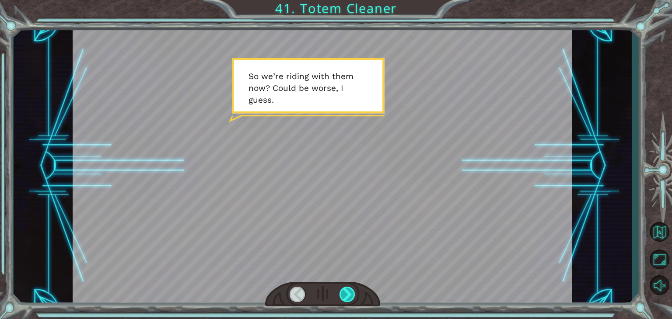
click at [329, 294] on div at bounding box center [347, 294] width 16 height 15
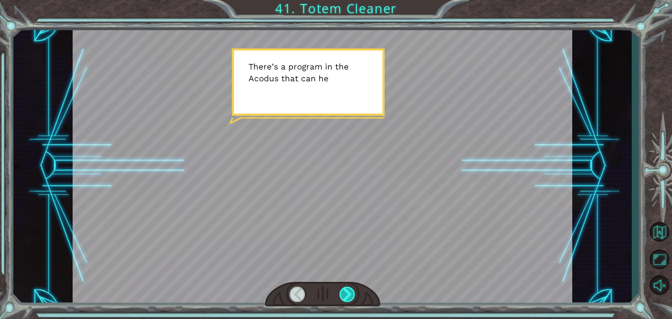
click at [329, 294] on div at bounding box center [347, 294] width 16 height 15
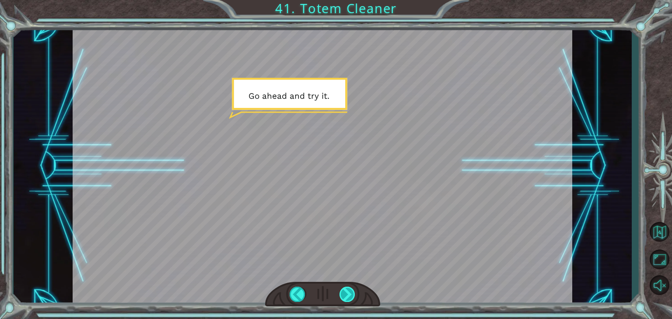
click at [329, 298] on div at bounding box center [347, 294] width 16 height 15
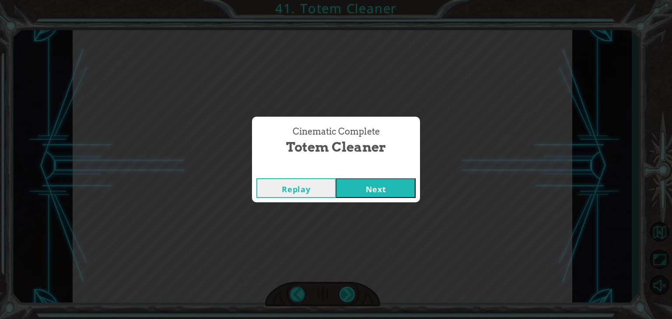
click at [329, 195] on button "Next" at bounding box center [376, 188] width 80 height 20
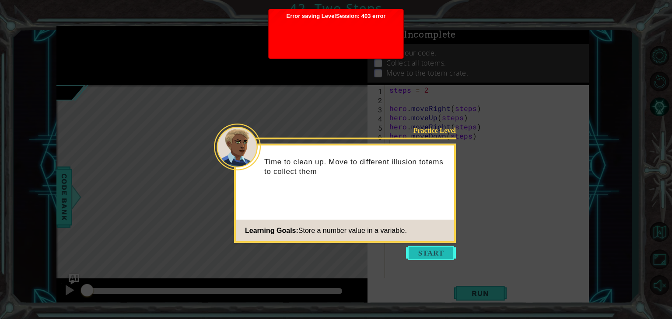
click at [409, 252] on button "Start" at bounding box center [431, 253] width 50 height 14
